Goal: Transaction & Acquisition: Book appointment/travel/reservation

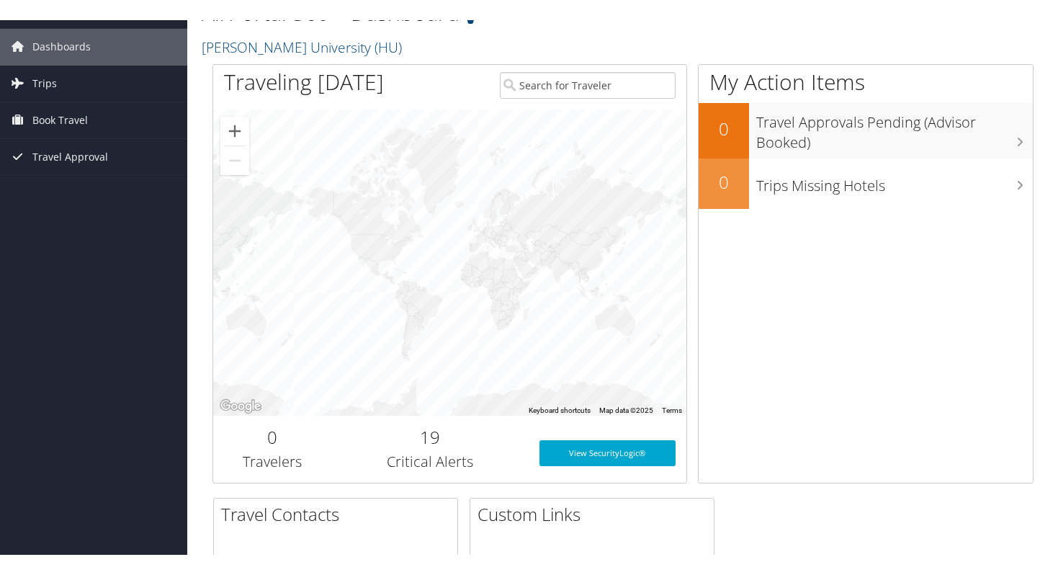
scroll to position [44, 0]
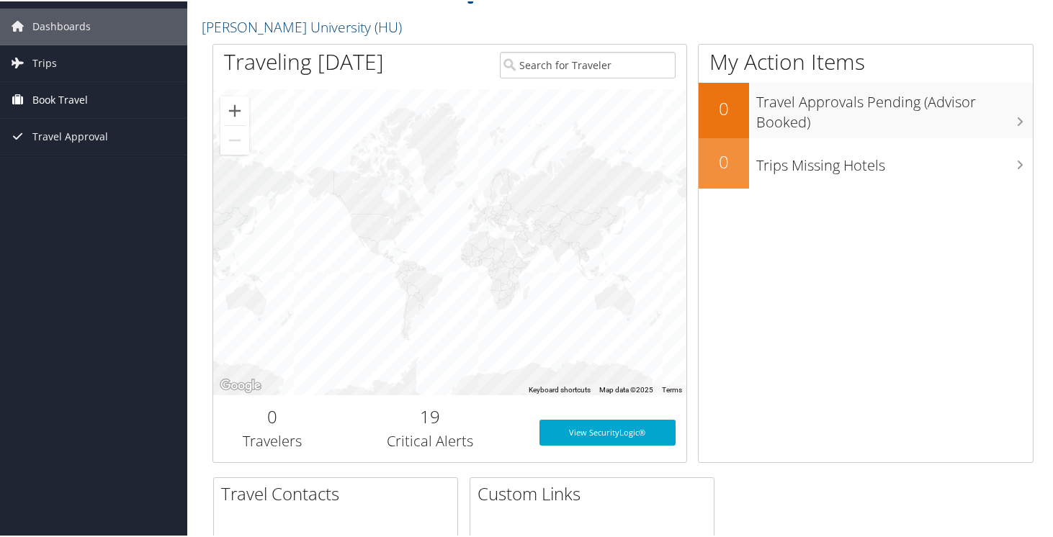
click at [55, 102] on span "Book Travel" at bounding box center [59, 99] width 55 height 36
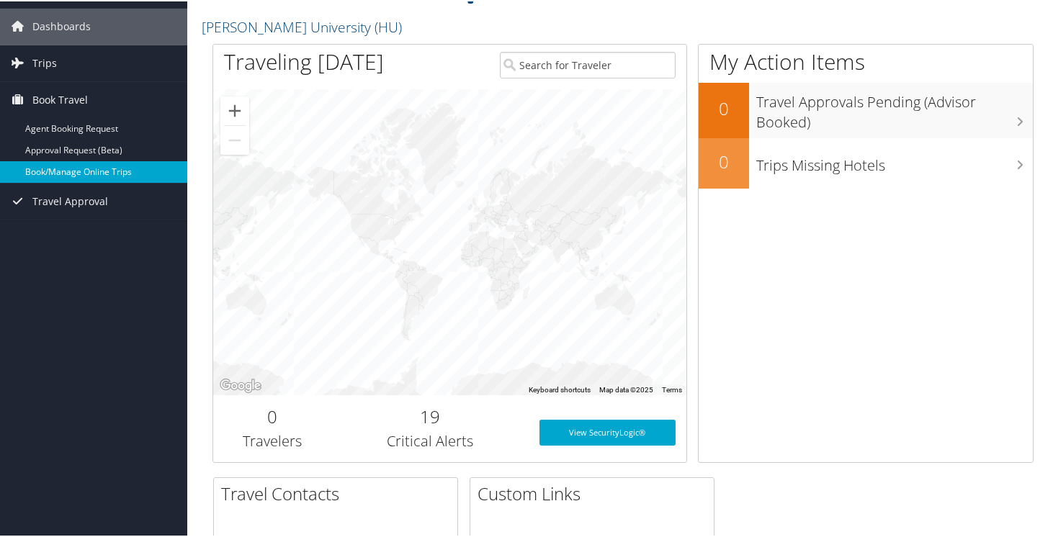
click at [76, 169] on link "Book/Manage Online Trips" at bounding box center [93, 171] width 187 height 22
click at [58, 174] on link "Book/Manage Online Trips" at bounding box center [93, 171] width 187 height 22
click at [69, 172] on link "Book/Manage Online Trips" at bounding box center [93, 171] width 187 height 22
